Goal: Find specific page/section: Find specific page/section

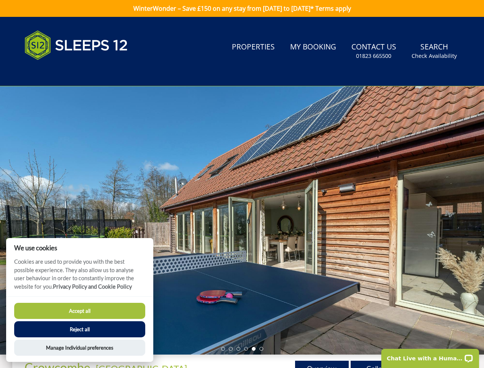
click at [242, 184] on div at bounding box center [242, 220] width 484 height 268
click at [434, 51] on link "Search Check Availability" at bounding box center [433, 51] width 51 height 25
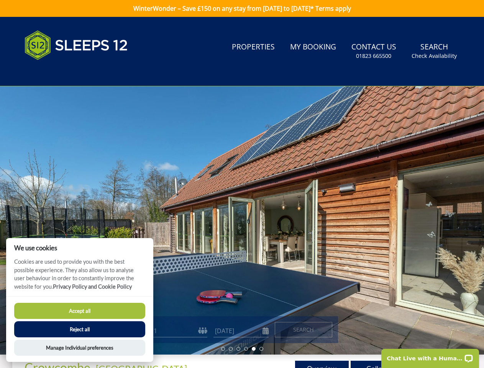
click at [242, 220] on div at bounding box center [242, 220] width 484 height 268
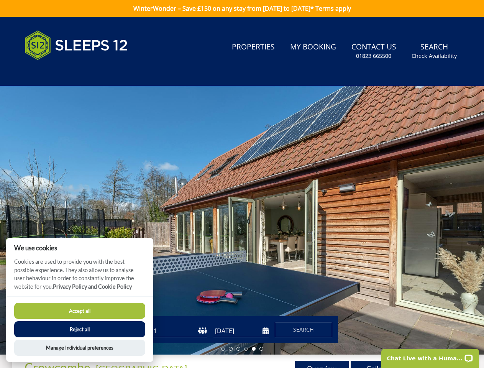
click at [223, 348] on li at bounding box center [223, 349] width 4 height 4
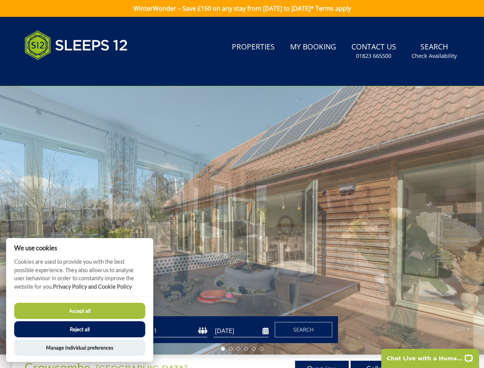
click at [231, 348] on li at bounding box center [231, 349] width 4 height 4
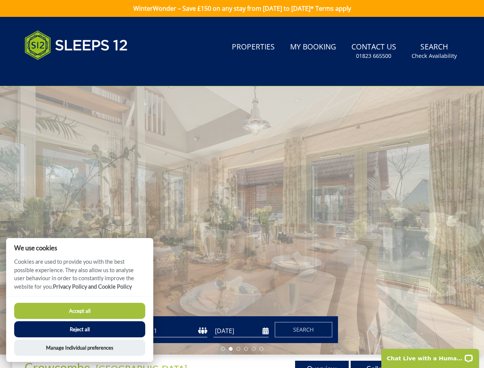
click at [238, 348] on li at bounding box center [238, 349] width 4 height 4
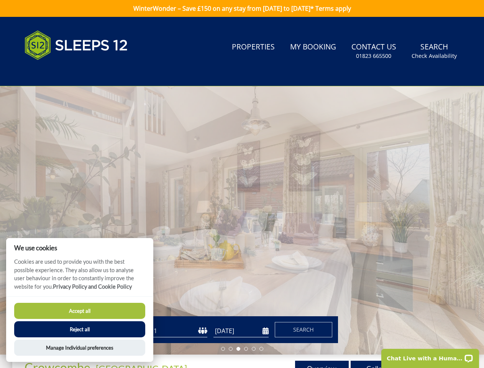
click at [246, 348] on li at bounding box center [246, 349] width 4 height 4
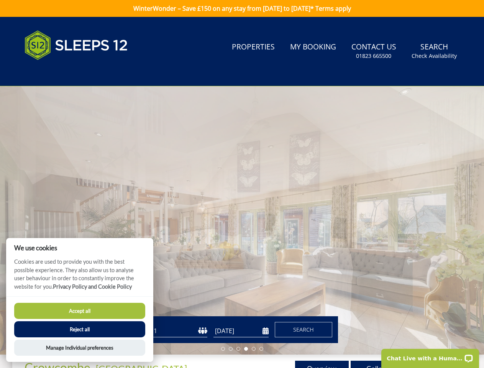
click at [253, 348] on li at bounding box center [254, 349] width 4 height 4
click at [261, 348] on li at bounding box center [261, 349] width 4 height 4
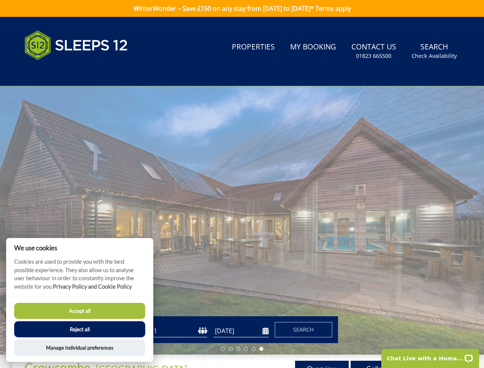
click at [80, 311] on button "Accept all" at bounding box center [79, 310] width 131 height 16
